Goal: Task Accomplishment & Management: Manage account settings

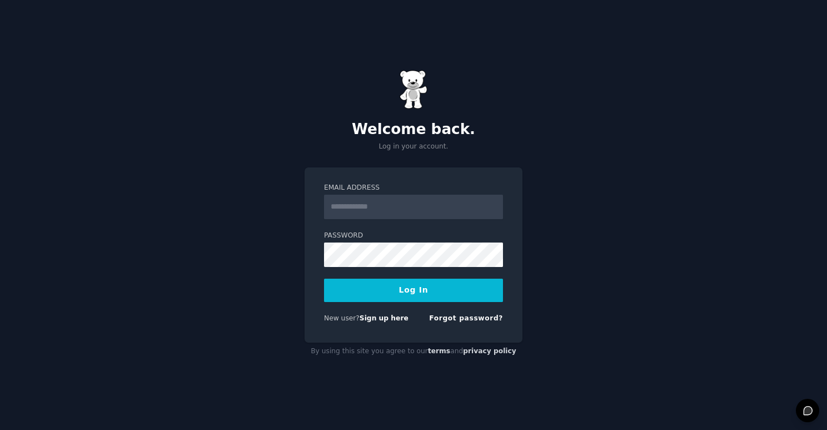
click at [414, 211] on input "Email Address" at bounding box center [413, 207] width 179 height 24
type input "**********"
click at [410, 295] on button "Log In" at bounding box center [413, 289] width 179 height 23
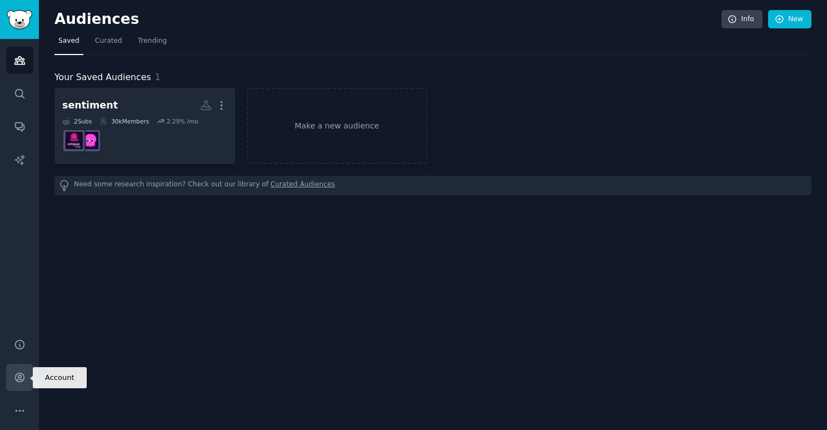
click at [28, 375] on link "Account" at bounding box center [19, 377] width 27 height 27
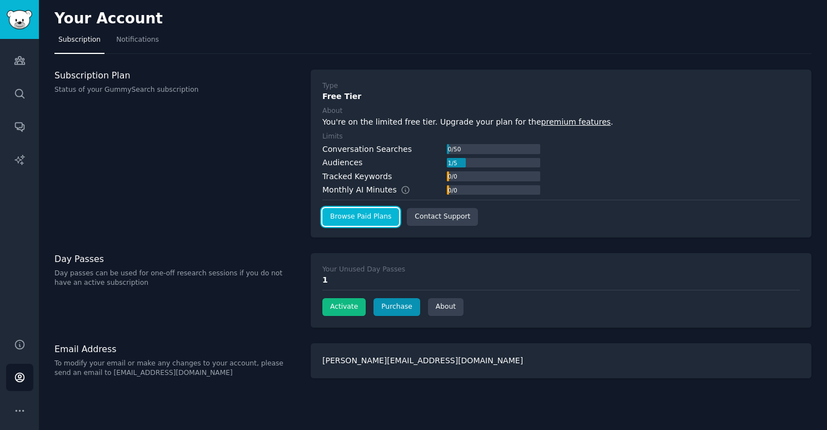
click at [376, 217] on link "Browse Paid Plans" at bounding box center [360, 217] width 77 height 18
click at [21, 409] on icon "Sidebar" at bounding box center [20, 411] width 12 height 12
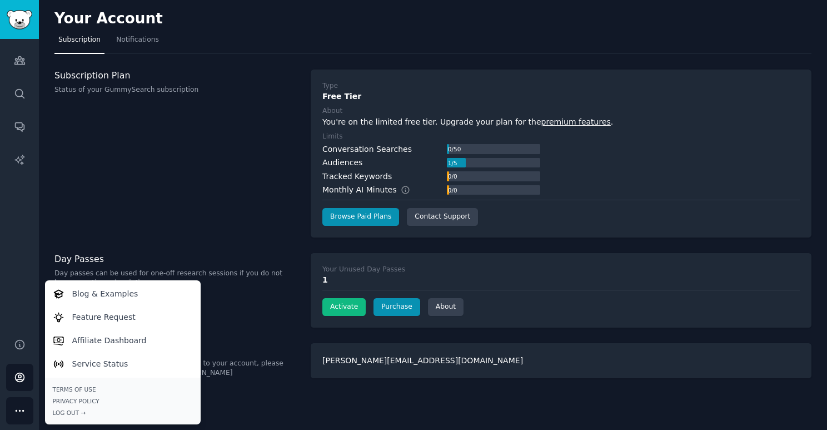
click at [163, 195] on div "Subscription Plan Status of your GummySearch subscription" at bounding box center [176, 153] width 245 height 168
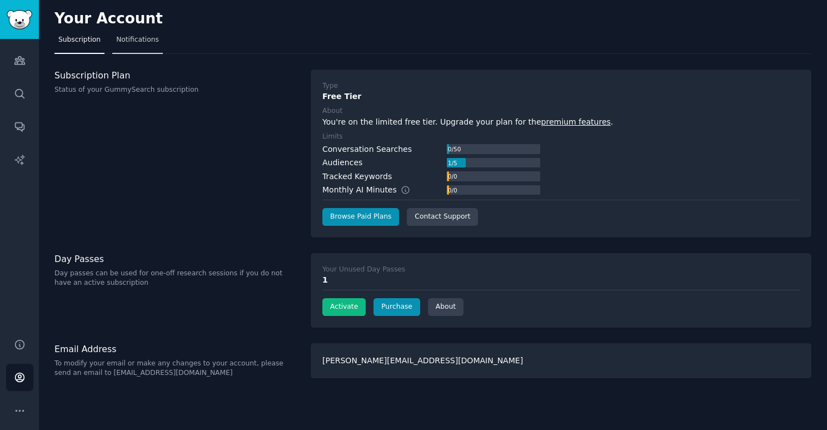
click at [136, 40] on span "Notifications" at bounding box center [137, 40] width 43 height 10
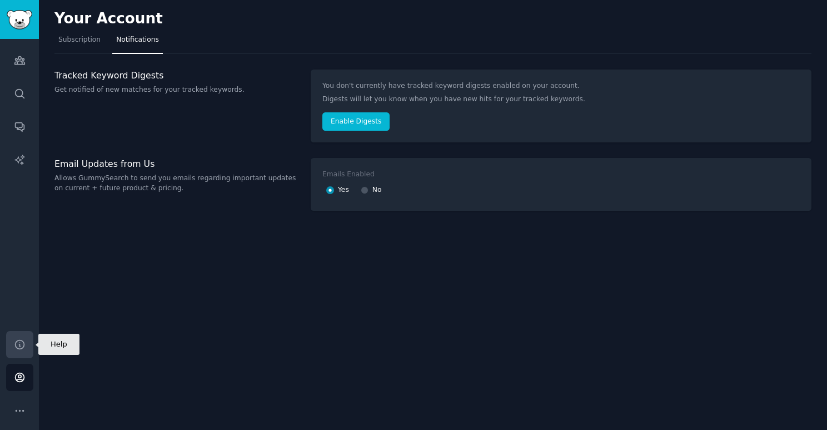
click at [25, 348] on icon "Sidebar" at bounding box center [20, 345] width 12 height 12
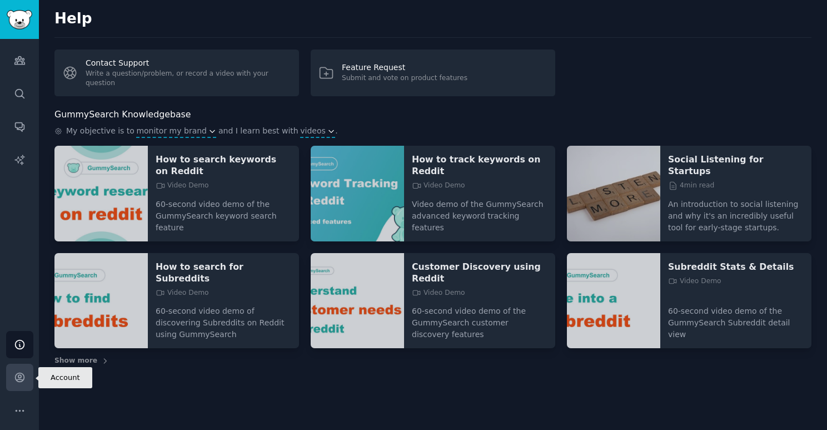
click at [24, 384] on link "Account" at bounding box center [19, 377] width 27 height 27
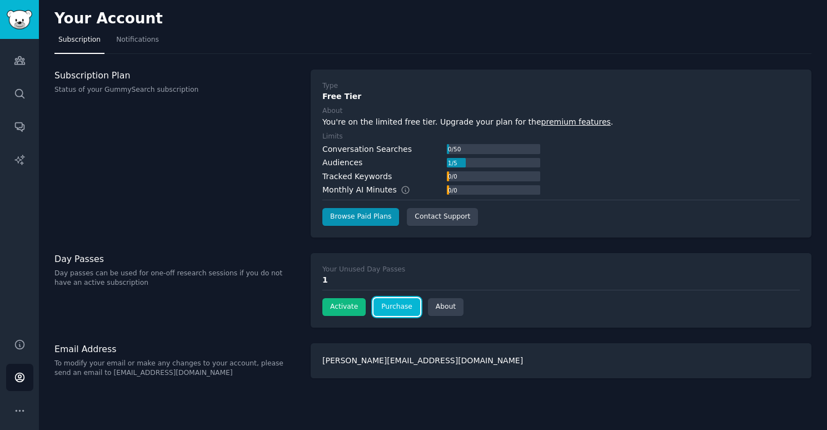
click at [393, 304] on link "Purchase" at bounding box center [397, 307] width 47 height 18
click at [466, 307] on div "Activate Purchase About" at bounding box center [560, 307] width 477 height 18
click at [452, 310] on link "About" at bounding box center [446, 307] width 36 height 18
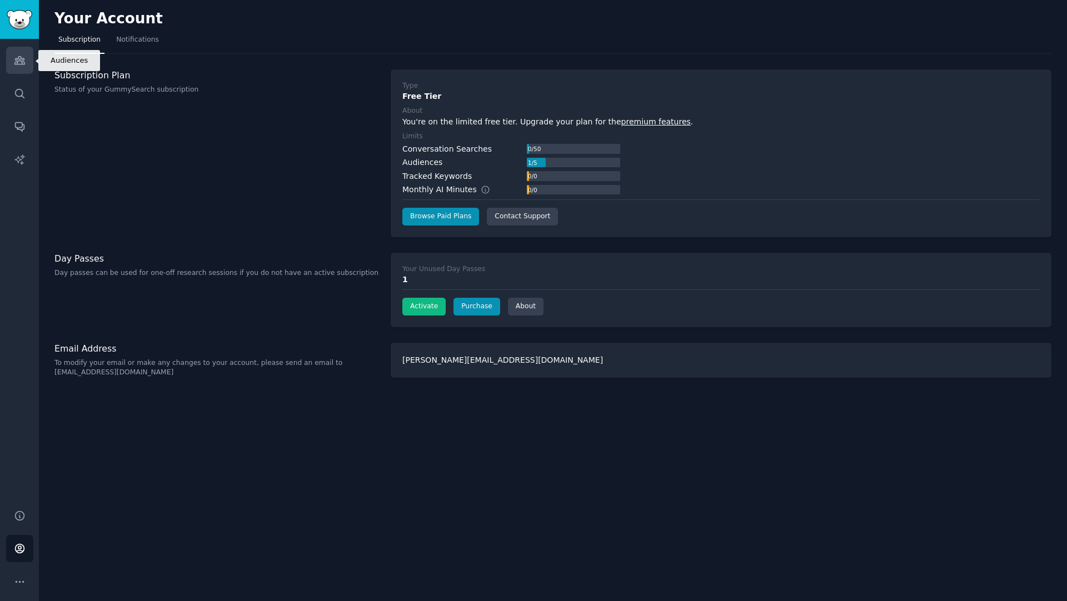
click at [12, 69] on link "Audiences" at bounding box center [19, 60] width 27 height 27
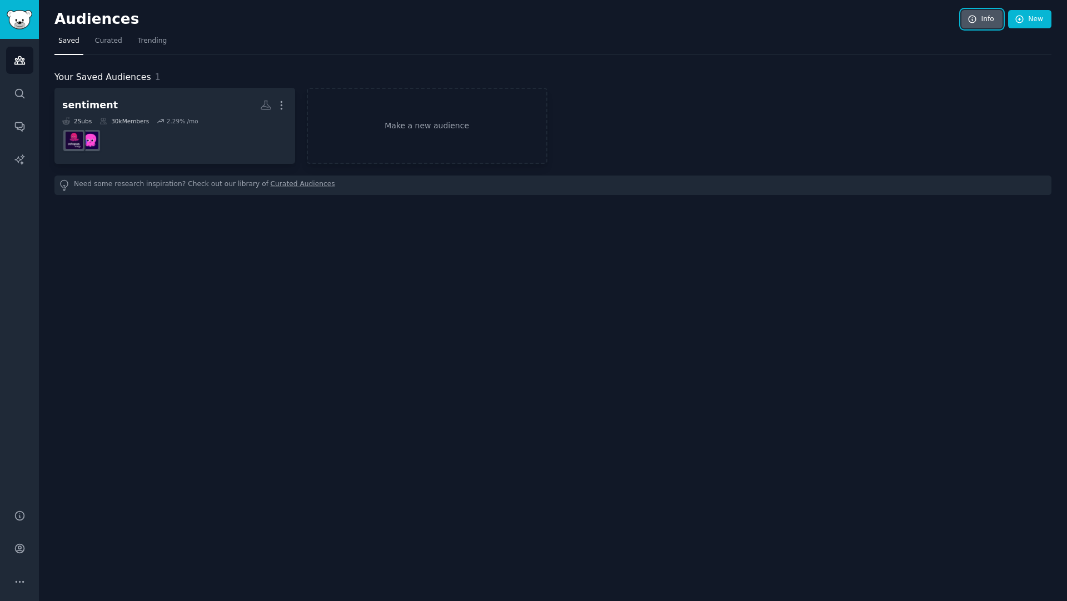
click at [827, 18] on icon at bounding box center [972, 19] width 7 height 7
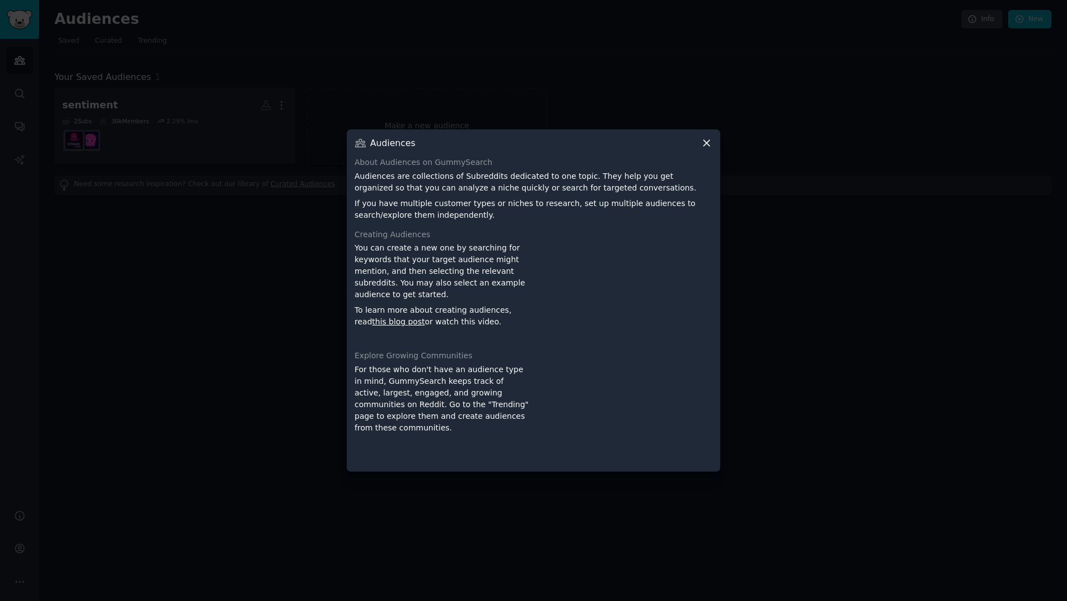
click at [294, 68] on div at bounding box center [533, 300] width 1067 height 601
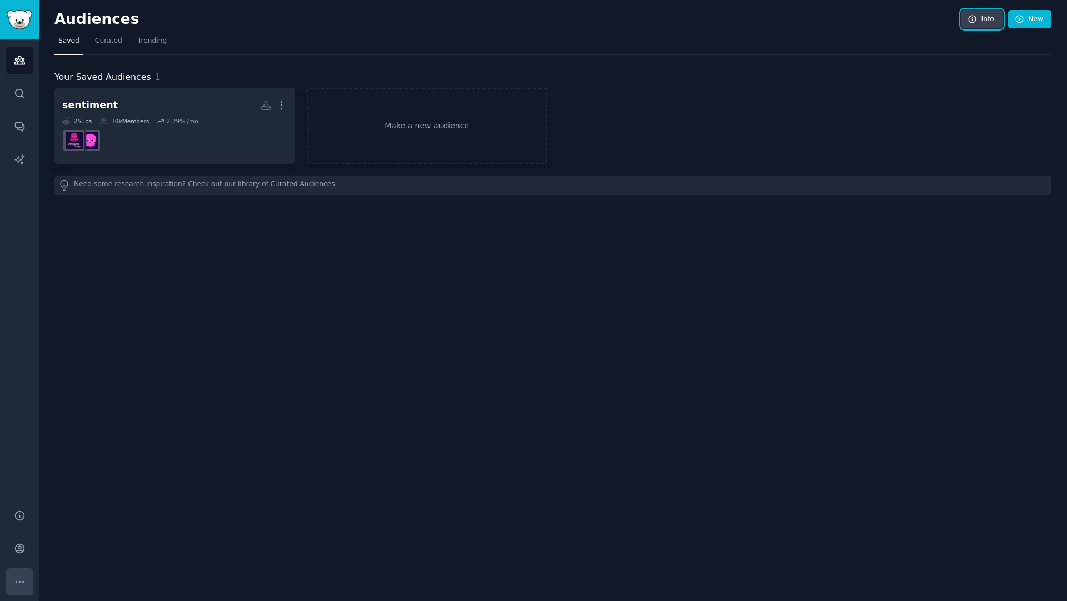
click at [18, 429] on icon "Sidebar" at bounding box center [20, 582] width 12 height 12
click at [24, 429] on icon "Sidebar" at bounding box center [20, 549] width 12 height 12
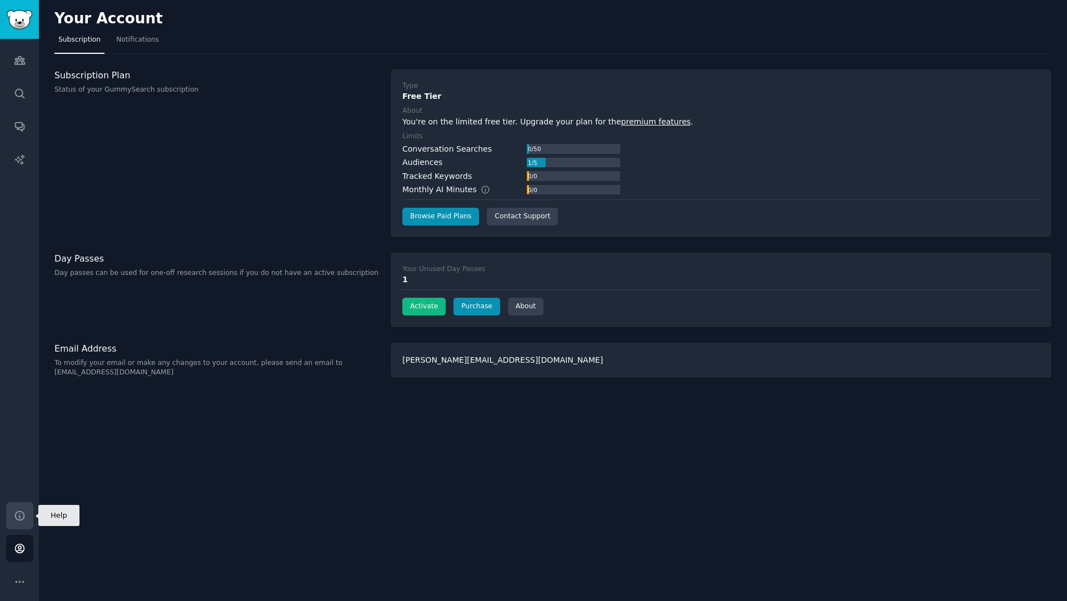
click at [8, 429] on link "Help" at bounding box center [19, 515] width 27 height 27
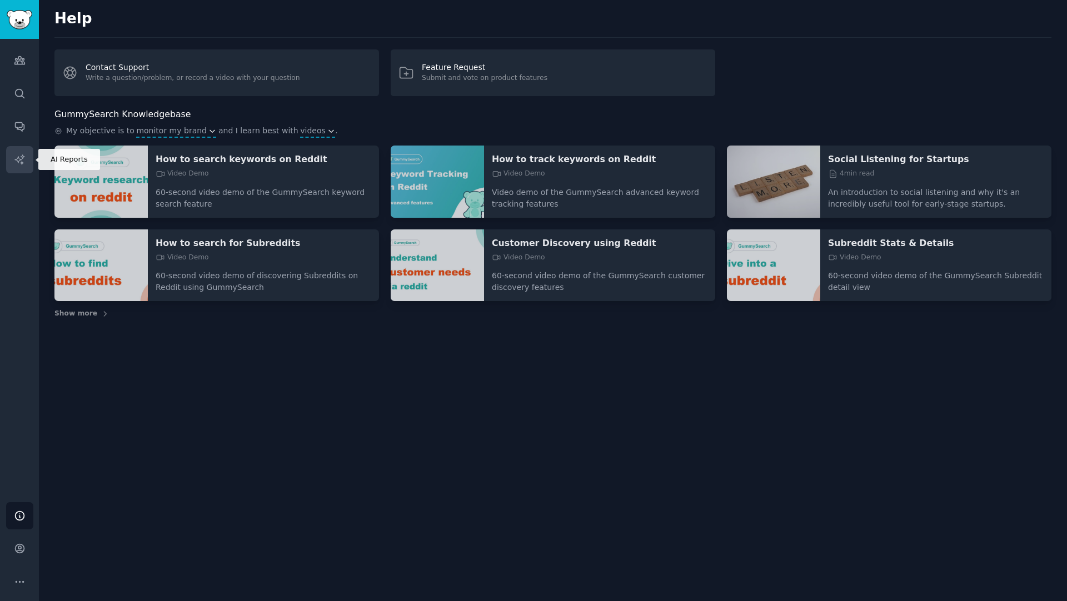
click at [11, 151] on link "AI Reports" at bounding box center [19, 159] width 27 height 27
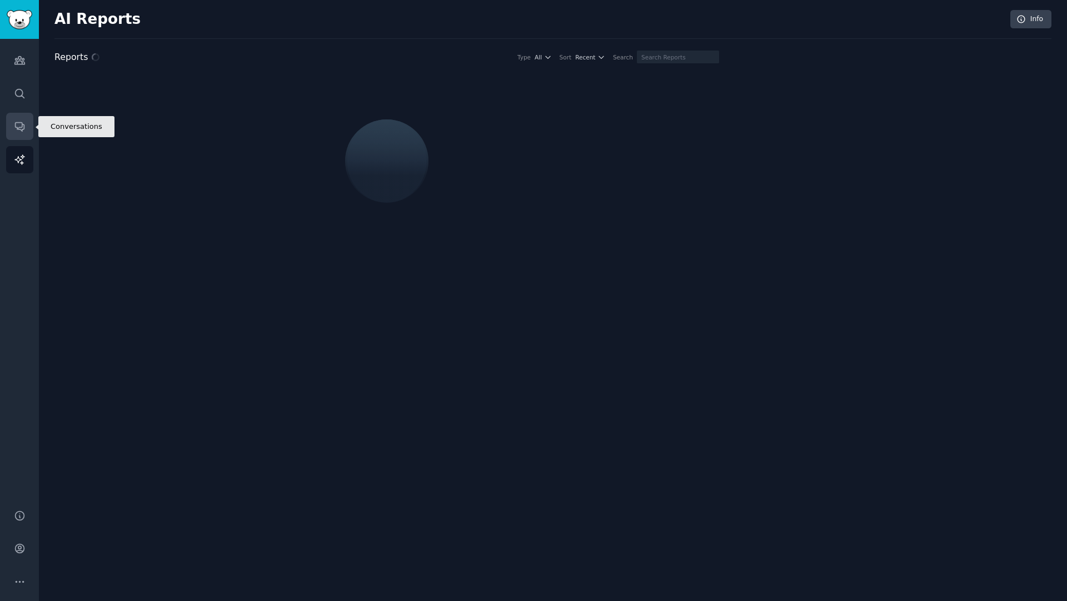
click at [29, 128] on link "Conversations" at bounding box center [19, 126] width 27 height 27
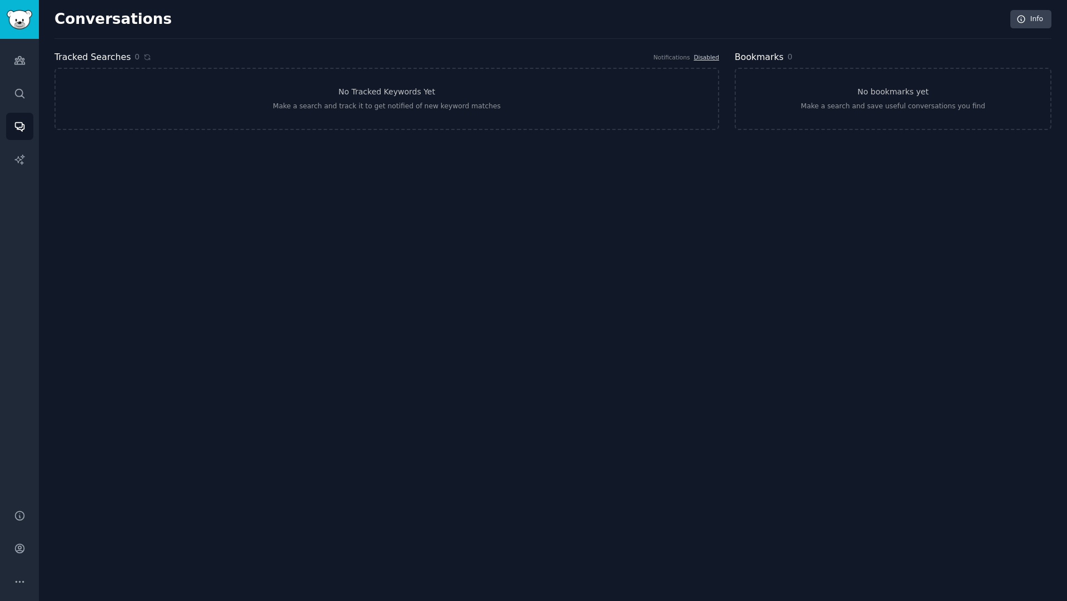
click at [34, 99] on div "Audiences Search Conversations AI Reports" at bounding box center [19, 267] width 39 height 457
click at [21, 64] on icon "Sidebar" at bounding box center [19, 61] width 10 height 8
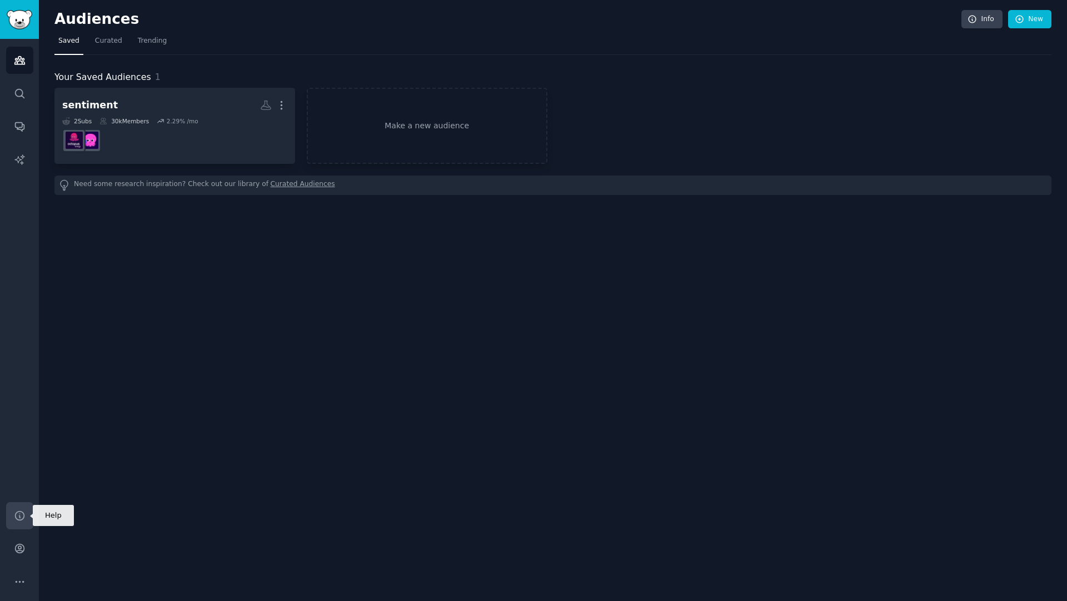
click at [19, 429] on link "Help" at bounding box center [19, 515] width 27 height 27
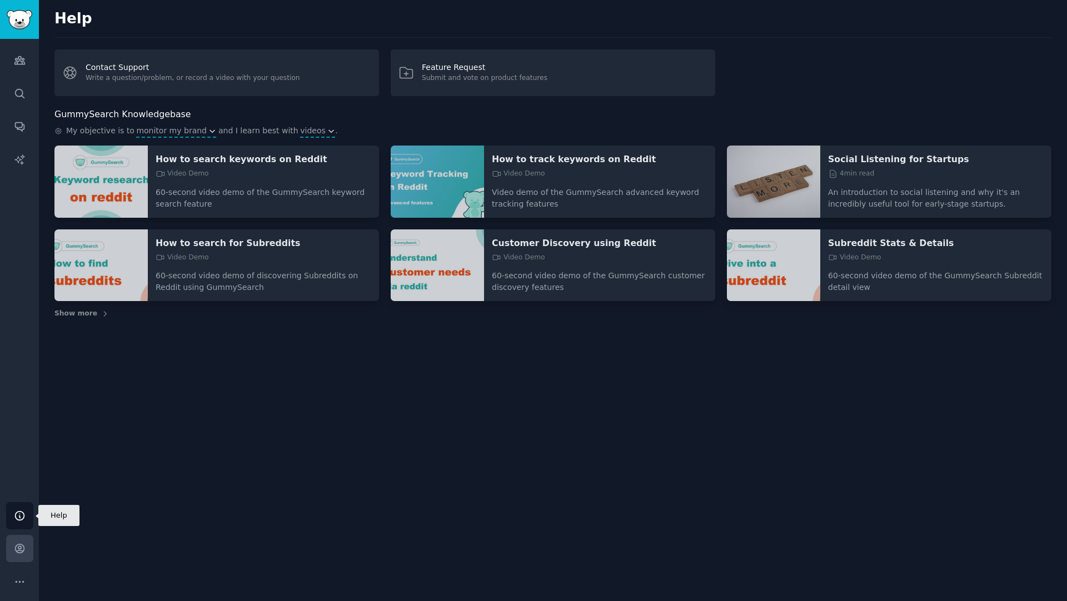
click at [31, 429] on link "Account" at bounding box center [19, 548] width 27 height 27
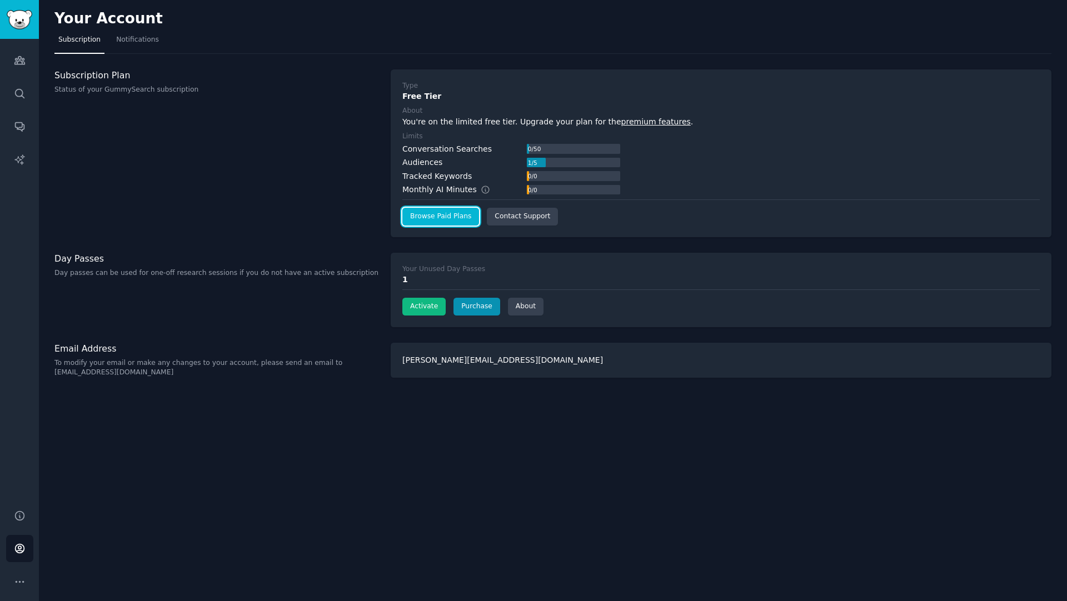
click at [440, 210] on link "Browse Paid Plans" at bounding box center [440, 217] width 77 height 18
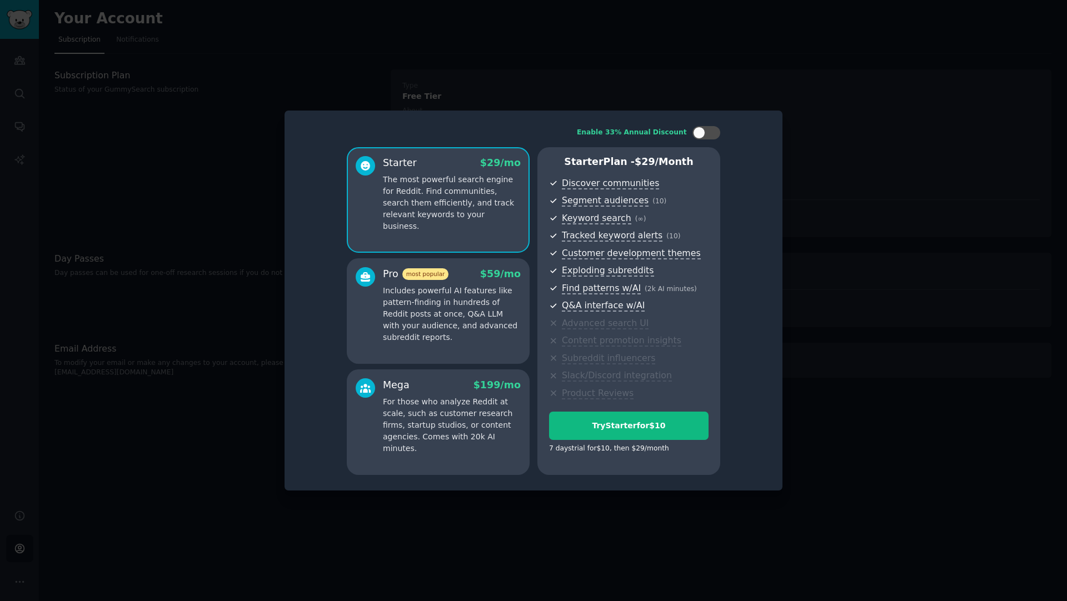
click at [820, 106] on div at bounding box center [533, 300] width 1067 height 601
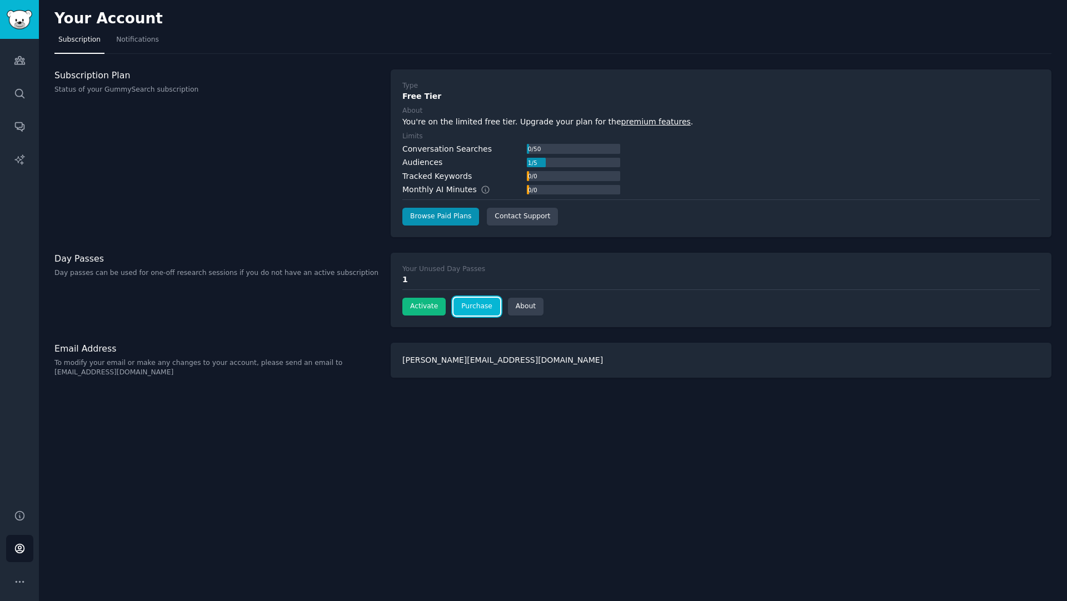
click at [475, 309] on link "Purchase" at bounding box center [477, 307] width 47 height 18
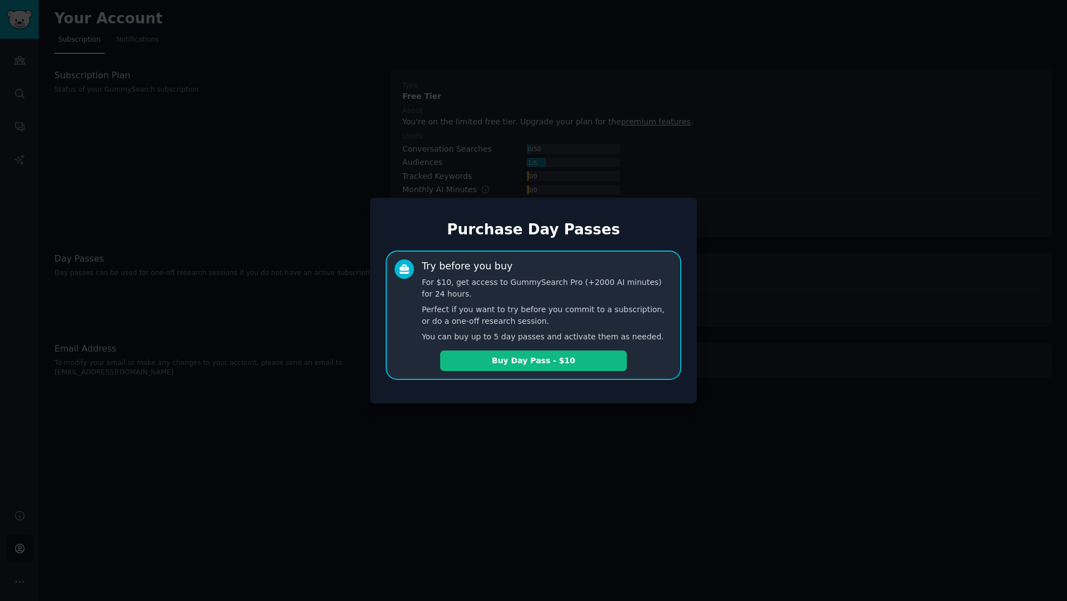
click at [827, 259] on div at bounding box center [533, 300] width 1067 height 601
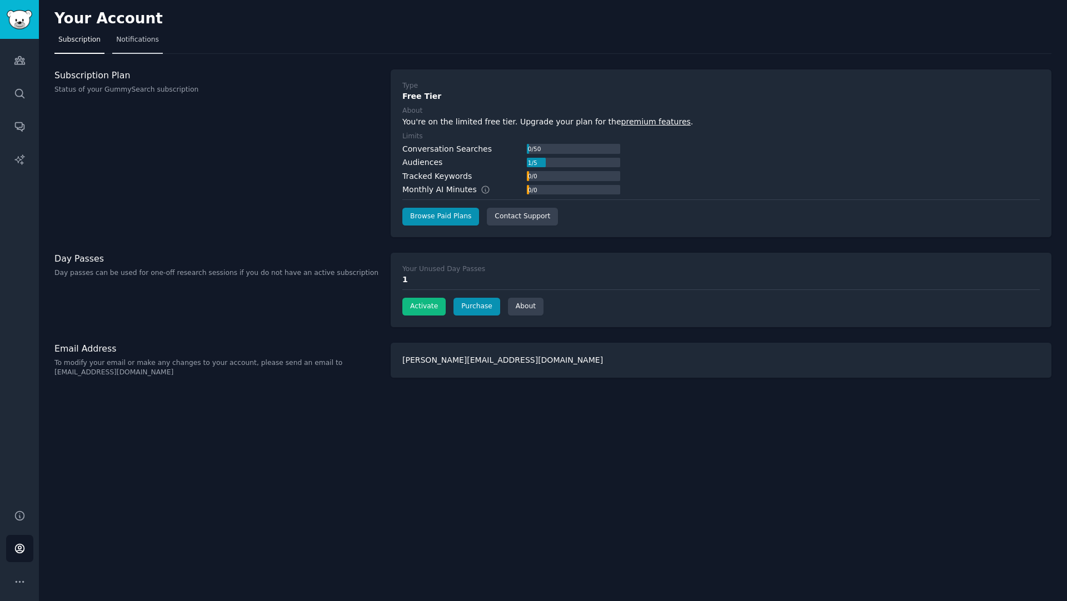
click at [139, 52] on link "Notifications" at bounding box center [137, 42] width 51 height 23
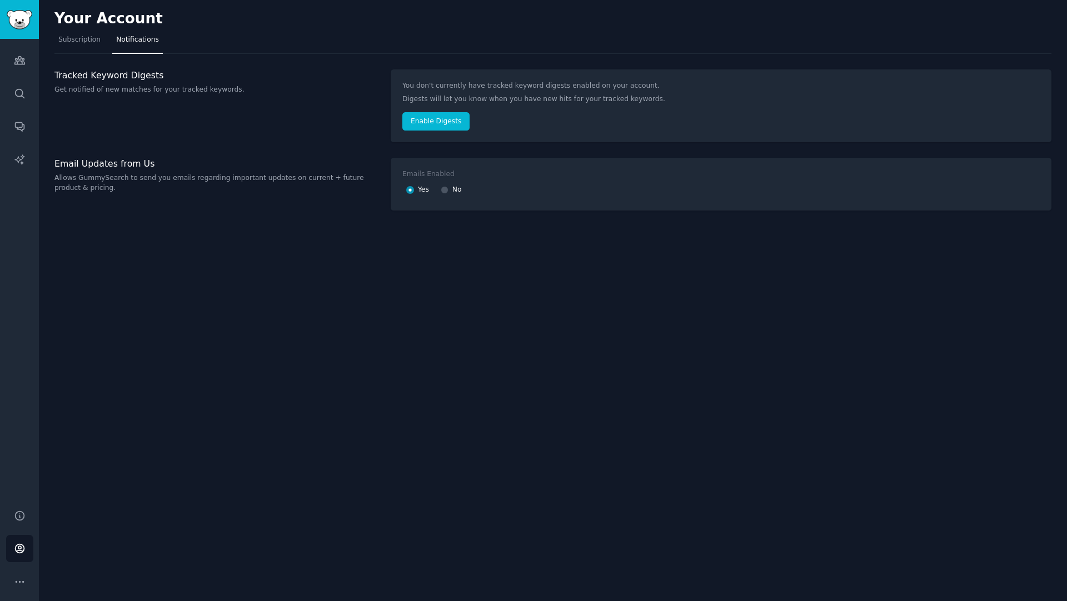
click at [2, 170] on div "Audiences Search Conversations AI Reports" at bounding box center [19, 267] width 39 height 457
click at [9, 166] on link "AI Reports" at bounding box center [19, 159] width 27 height 27
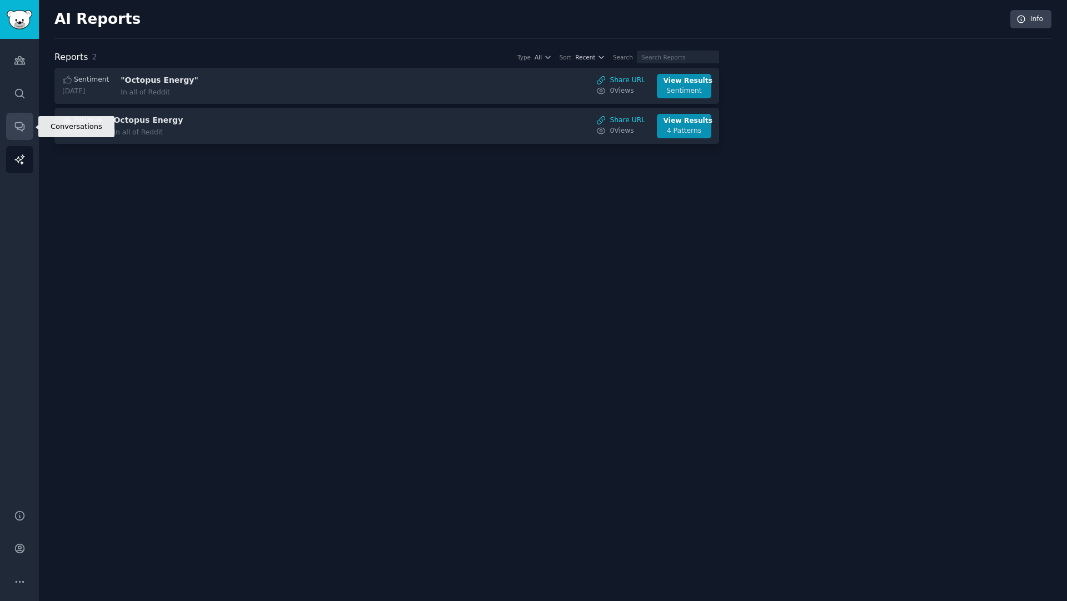
click at [16, 127] on icon "Sidebar" at bounding box center [20, 127] width 12 height 12
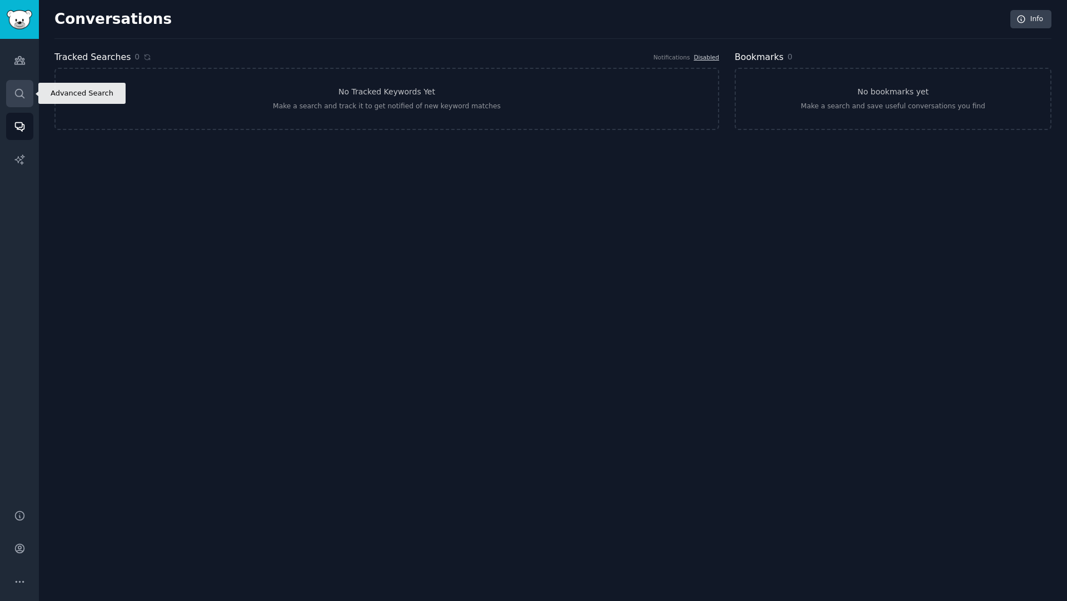
click at [26, 94] on link "Search" at bounding box center [19, 93] width 27 height 27
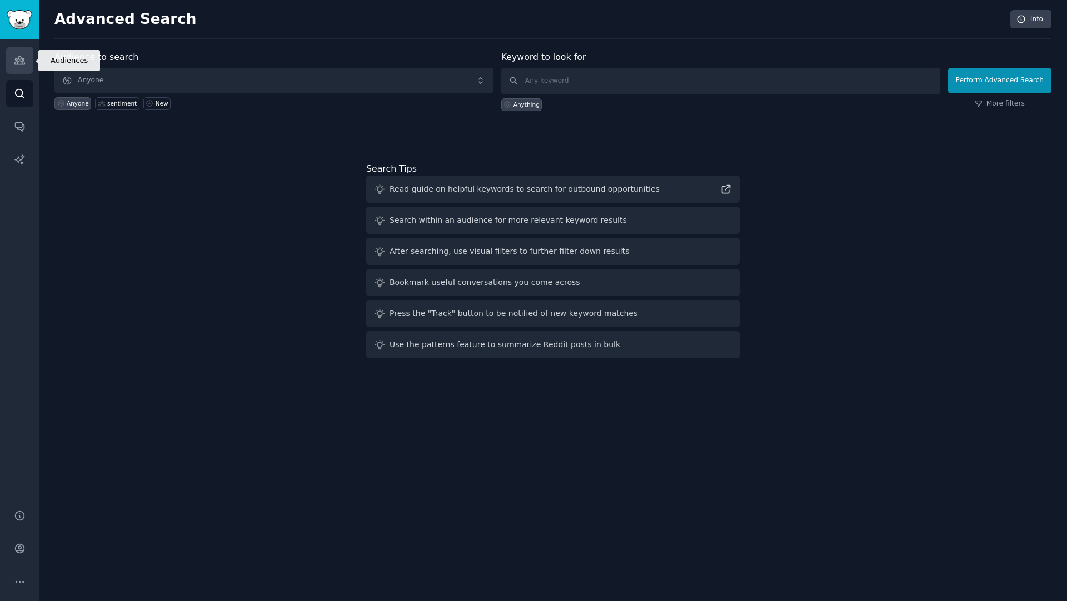
click at [32, 54] on link "Audiences" at bounding box center [19, 60] width 27 height 27
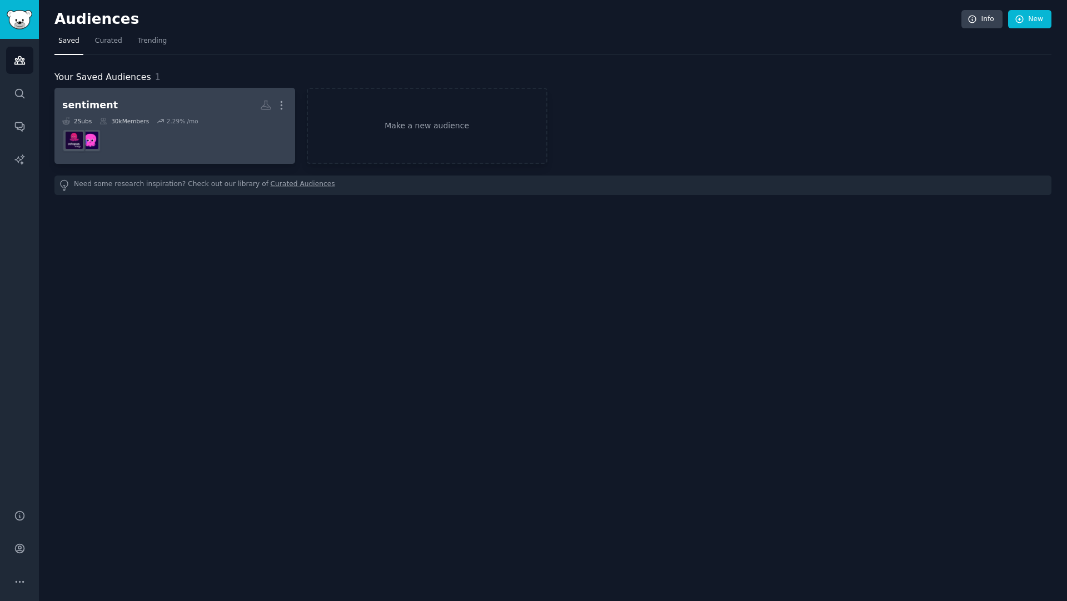
click at [180, 117] on div "2.29 % /mo" at bounding box center [183, 121] width 32 height 8
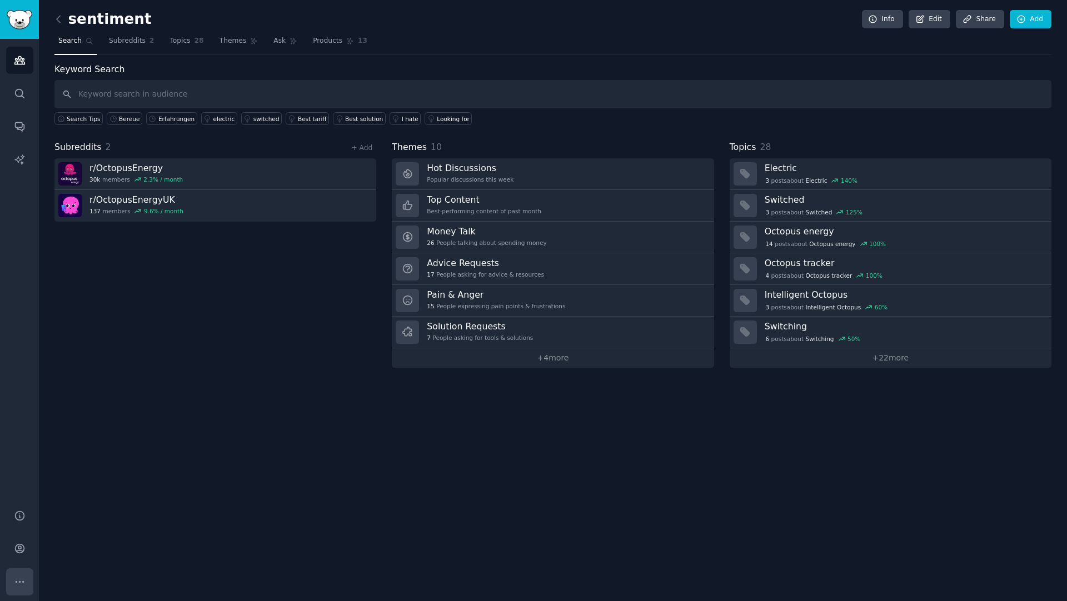
click at [17, 429] on button "More" at bounding box center [19, 582] width 27 height 27
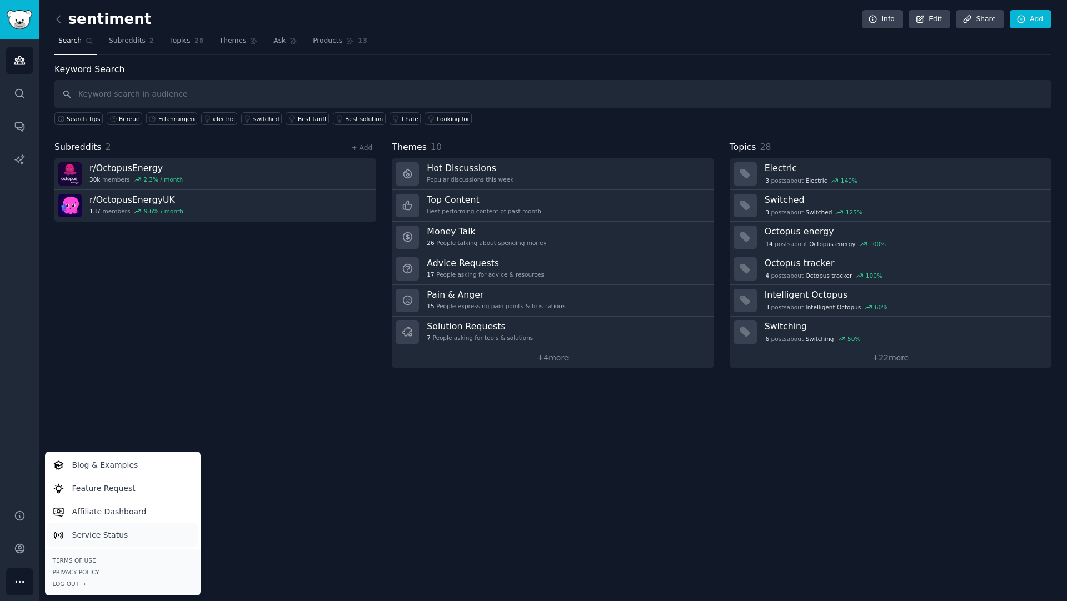
click at [84, 429] on p "Service Status" at bounding box center [100, 536] width 56 height 12
